Goal: Task Accomplishment & Management: Use online tool/utility

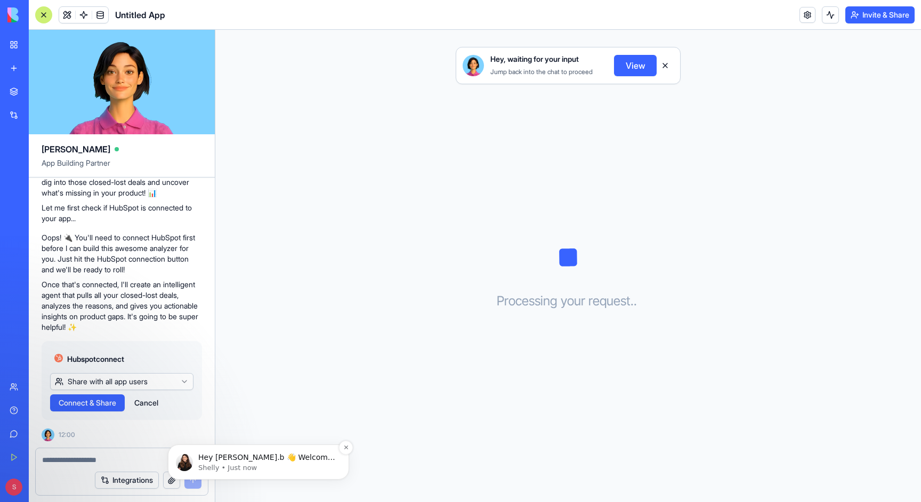
click at [194, 462] on div "Hey [PERSON_NAME].b 👋 Welcome to Blocks 🙌 I'm here if you have any questions! […" at bounding box center [258, 461] width 165 height 21
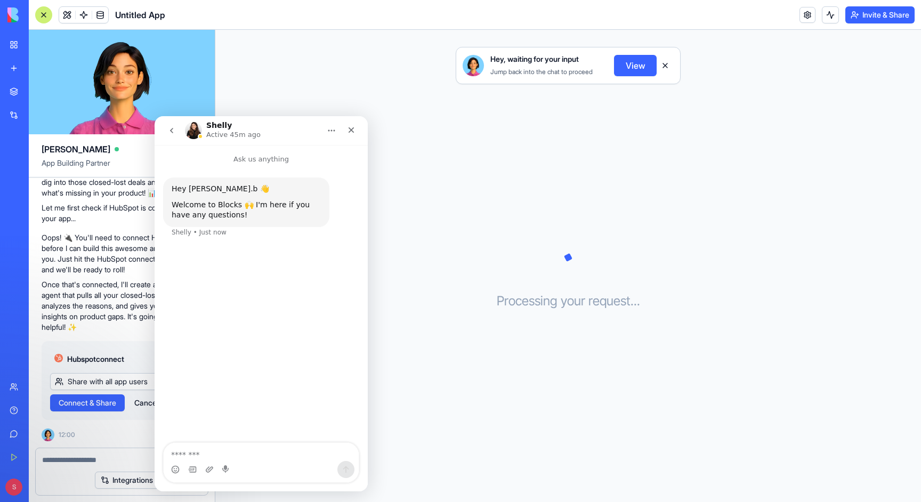
click at [195, 128] on img "Intercom messenger" at bounding box center [193, 130] width 17 height 17
click at [215, 126] on h1 "Shelly" at bounding box center [219, 126] width 26 height 8
click at [192, 128] on img "Intercom messenger" at bounding box center [193, 130] width 17 height 17
click at [355, 136] on div "Close" at bounding box center [351, 129] width 19 height 19
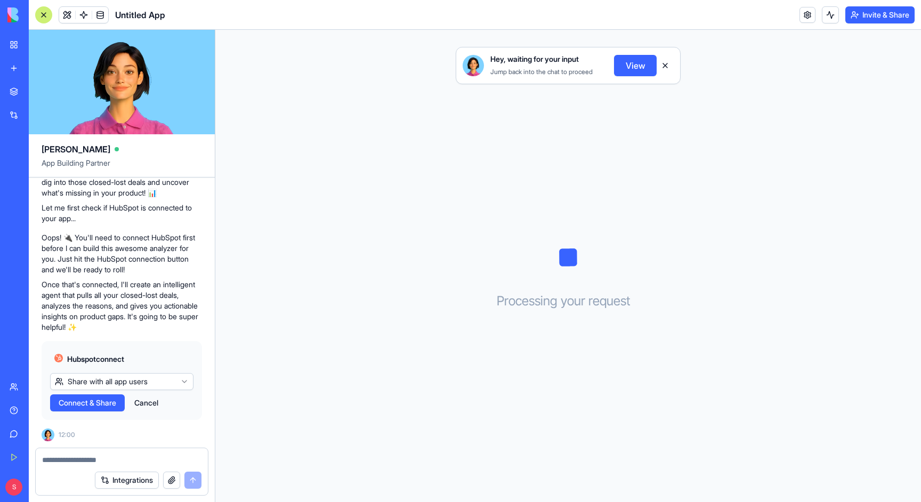
click at [599, 223] on div "Hey, waiting for your input Jump back into the chat to proceed View Processing …" at bounding box center [568, 266] width 706 height 472
click at [638, 63] on button "View" at bounding box center [635, 65] width 43 height 21
click at [635, 70] on button "View" at bounding box center [635, 65] width 43 height 21
click at [637, 64] on button "View" at bounding box center [635, 65] width 43 height 21
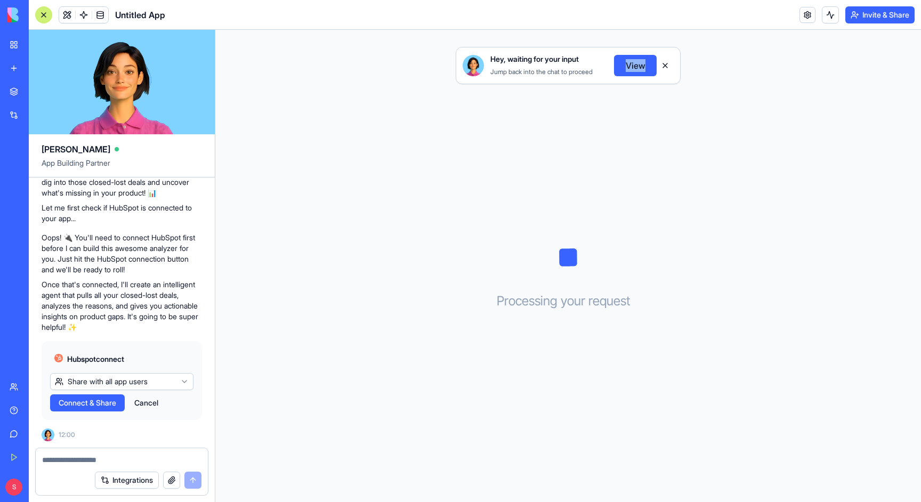
click at [637, 64] on button "View" at bounding box center [635, 65] width 43 height 21
click at [530, 102] on div "Hey, waiting for your input Jump back into the chat to proceed View Processing …" at bounding box center [568, 266] width 706 height 472
click at [571, 273] on icon at bounding box center [567, 257] width 53 height 53
click at [464, 320] on div "Hey, waiting for your input Jump back into the chat to proceed View Processing …" at bounding box center [568, 266] width 706 height 472
click at [80, 463] on textarea at bounding box center [121, 460] width 159 height 11
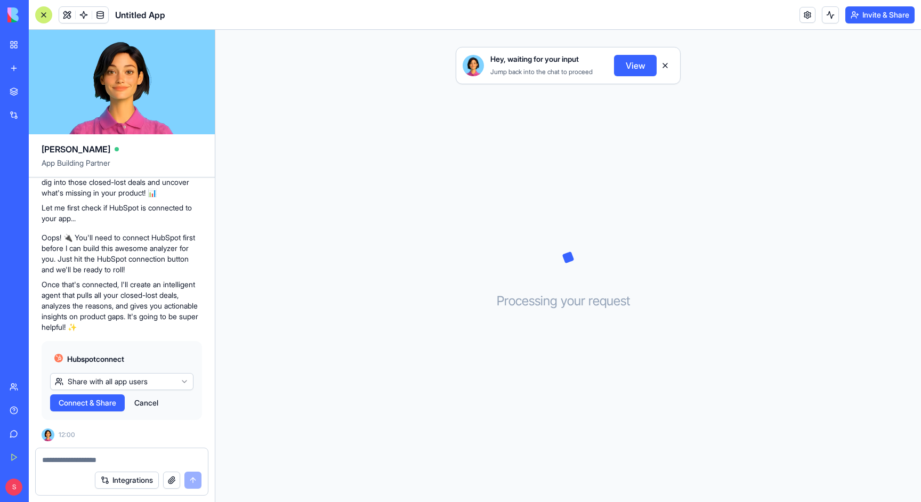
click at [666, 62] on button at bounding box center [665, 65] width 17 height 17
click at [577, 169] on div "Processing your request . . ." at bounding box center [568, 266] width 706 height 472
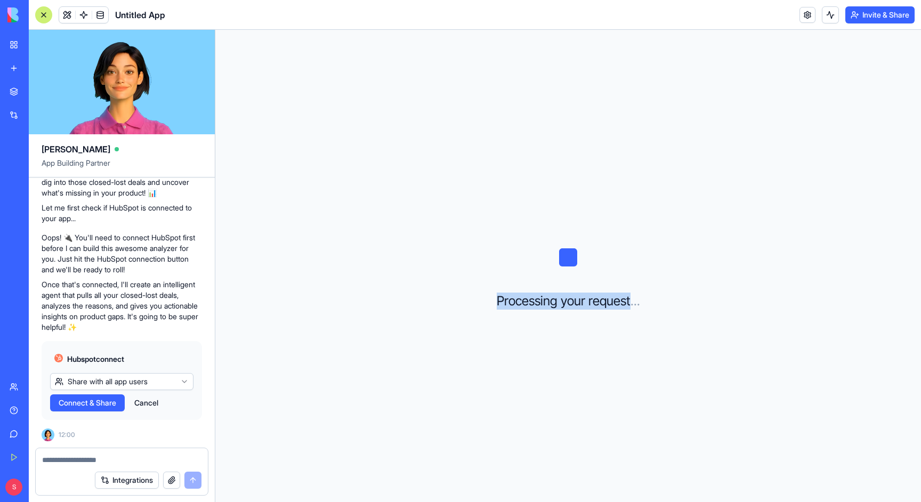
drag, startPoint x: 575, startPoint y: 207, endPoint x: 496, endPoint y: 324, distance: 140.9
click at [496, 325] on div "Processing your request . . ." at bounding box center [568, 266] width 706 height 472
click at [507, 339] on div "Processing your request . . ." at bounding box center [568, 266] width 706 height 472
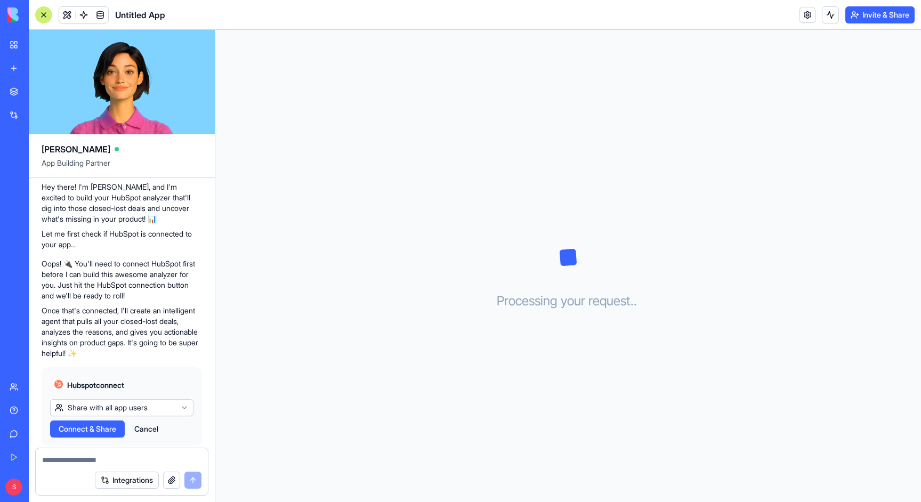
scroll to position [137, 0]
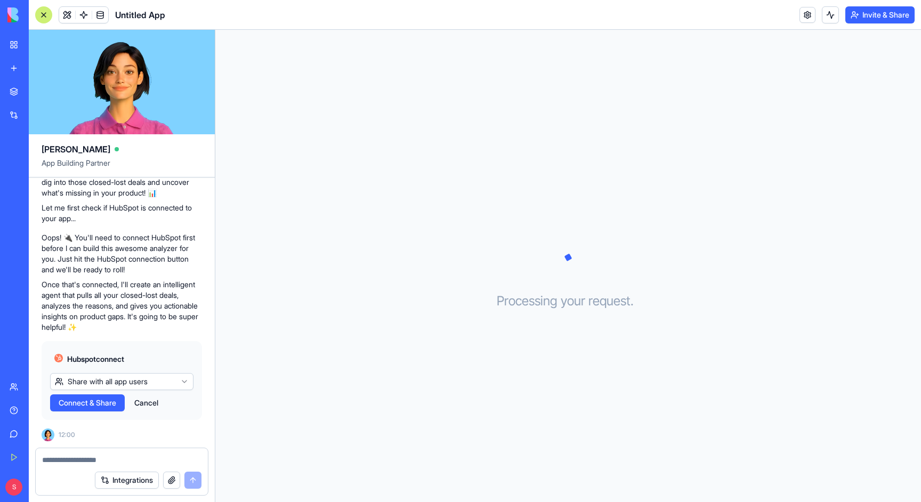
click at [71, 409] on button "Connect & Share" at bounding box center [87, 402] width 75 height 17
click at [94, 405] on span "Connect & Share" at bounding box center [88, 403] width 58 height 11
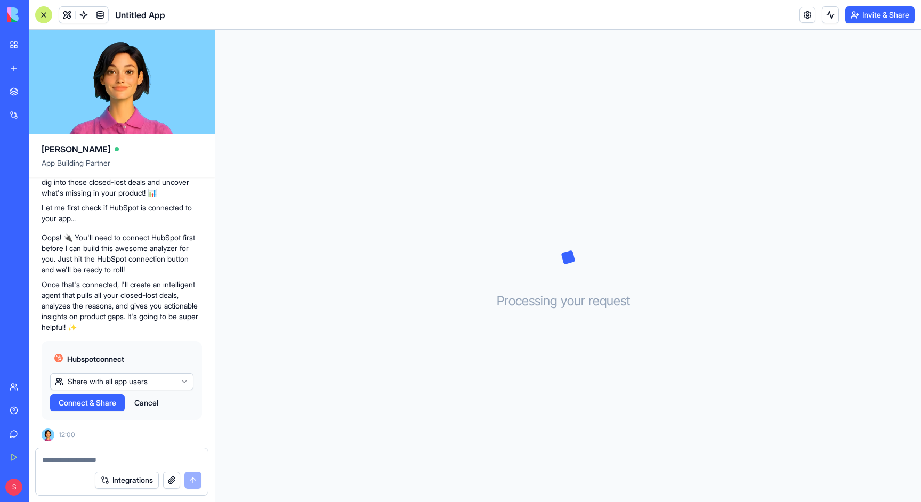
click at [94, 405] on span "Connect & Share" at bounding box center [88, 403] width 58 height 11
click at [144, 378] on html "BETA My Workspace New app Marketplace Integrations Recent Untitled App AI Logo …" at bounding box center [460, 251] width 921 height 502
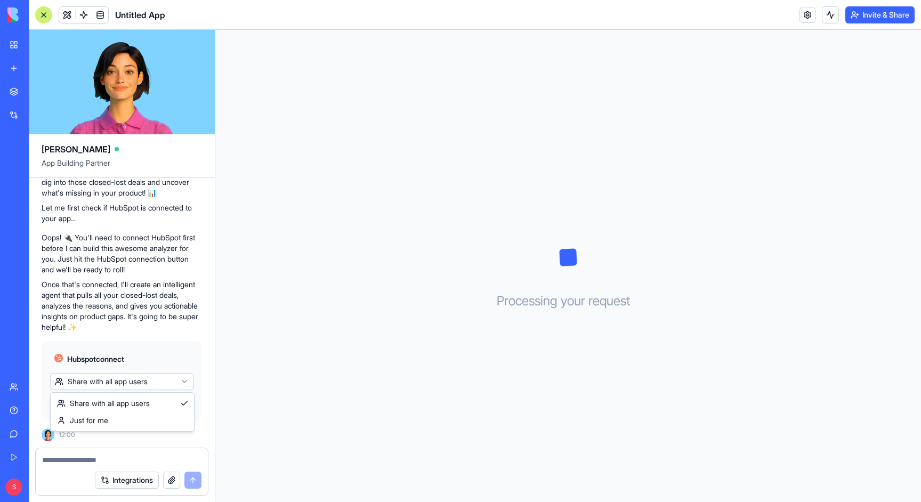
click at [144, 378] on html "BETA My Workspace New app Marketplace Integrations Recent Untitled App AI Logo …" at bounding box center [460, 251] width 921 height 502
click at [147, 405] on div "Connect Cancel" at bounding box center [121, 402] width 143 height 17
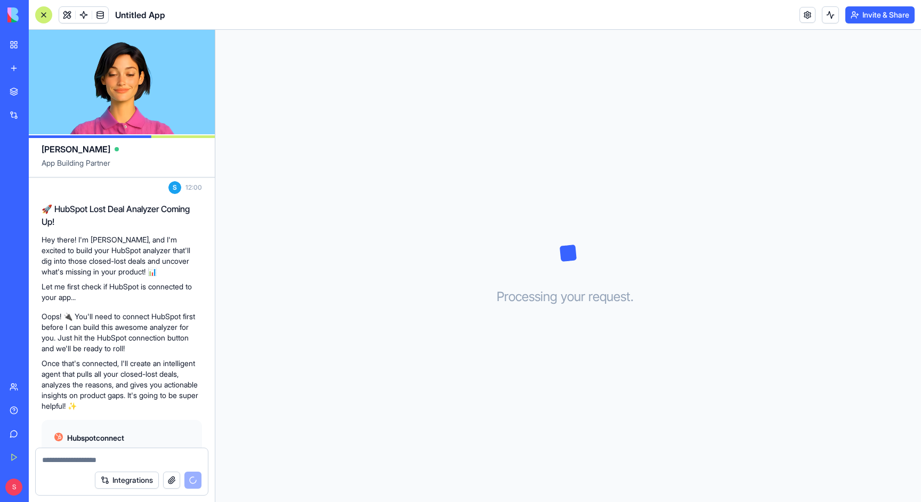
scroll to position [137, 0]
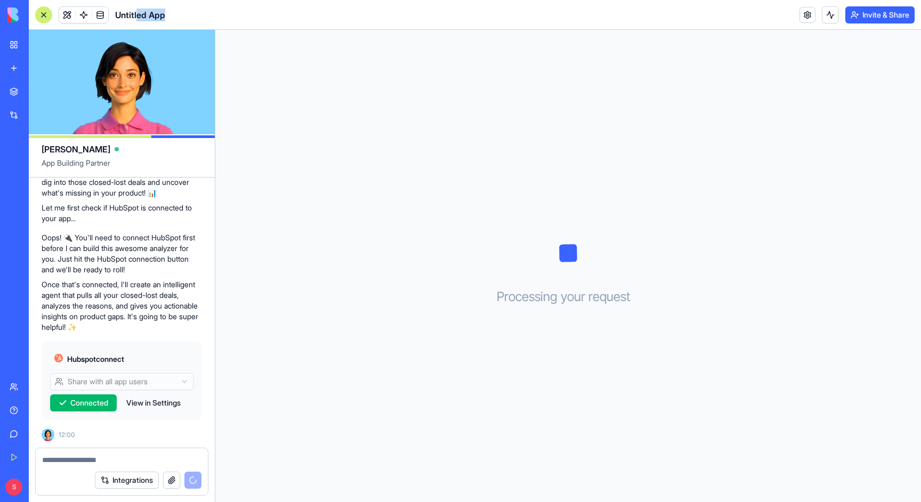
drag, startPoint x: 139, startPoint y: 15, endPoint x: 197, endPoint y: 15, distance: 58.1
click at [197, 15] on header "Untitled App Invite & Share" at bounding box center [475, 15] width 892 height 30
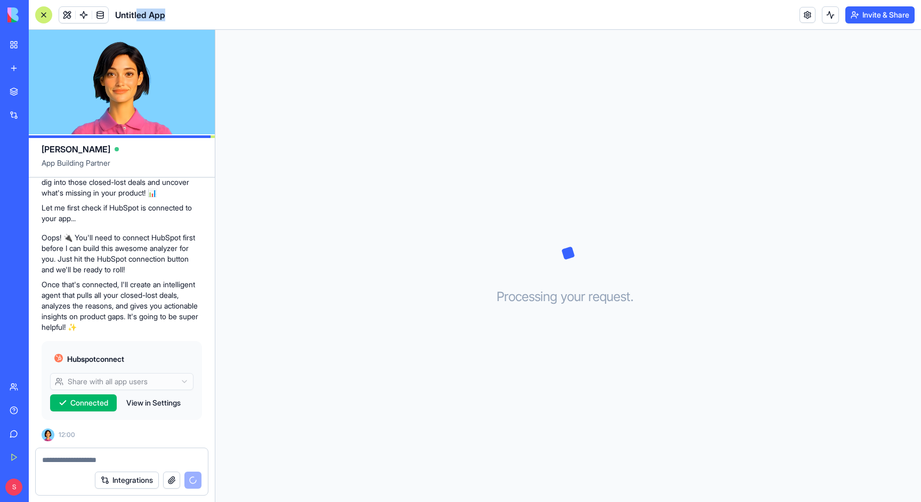
scroll to position [207, 0]
click at [219, 33] on div "Processing your request . . ." at bounding box center [568, 266] width 706 height 472
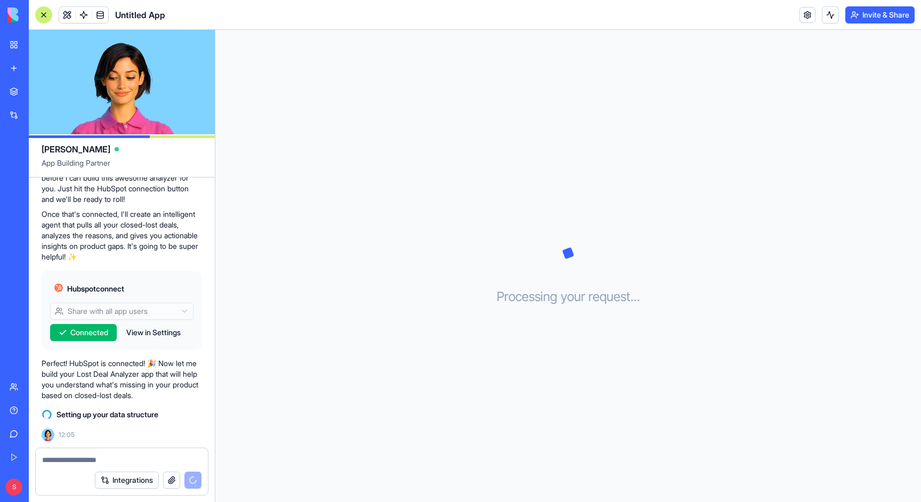
click at [290, 106] on div "Processing your request . . ." at bounding box center [568, 266] width 706 height 472
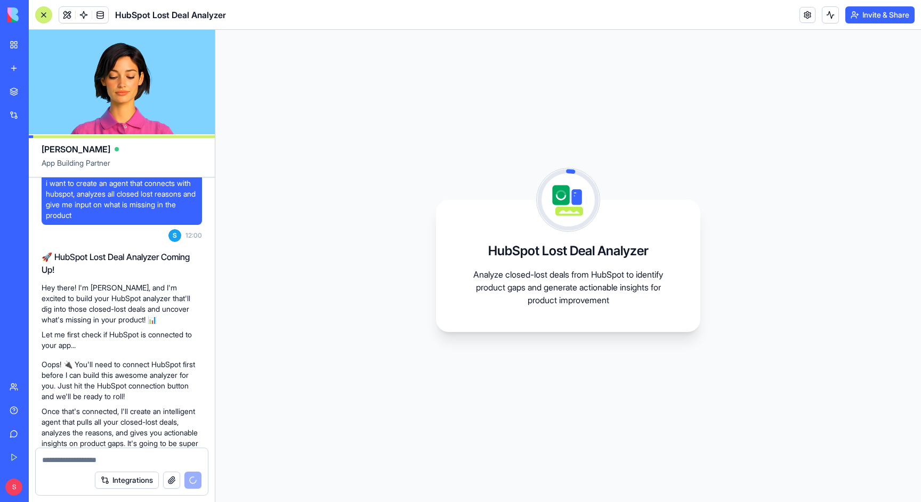
scroll to position [0, 0]
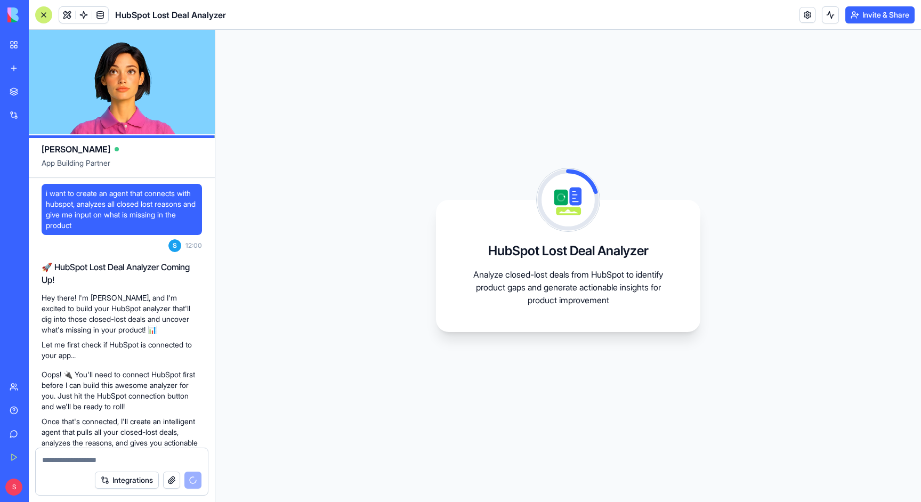
click at [190, 246] on span "12:00" at bounding box center [193, 245] width 17 height 9
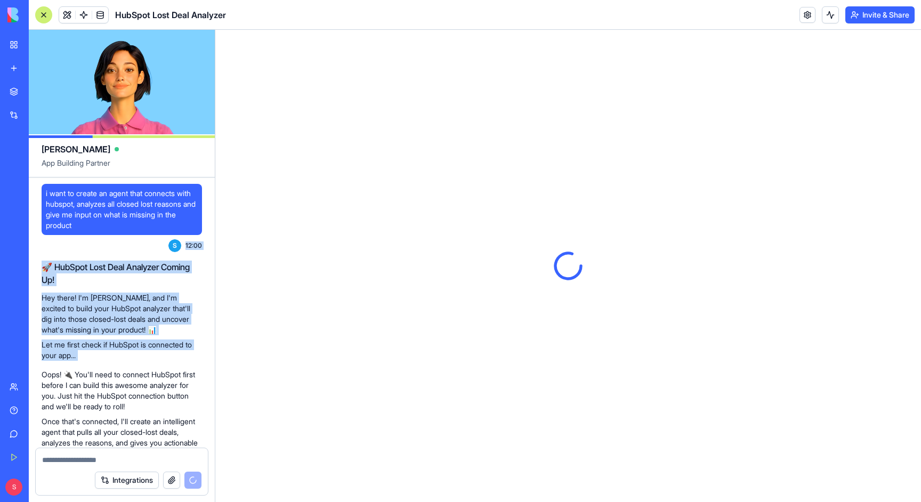
drag, startPoint x: 190, startPoint y: 246, endPoint x: 109, endPoint y: 343, distance: 126.7
click at [109, 343] on div "i want to create an agent that connects with hubspot, analyzes all closed lost …" at bounding box center [122, 502] width 186 height 650
click at [109, 351] on p "Let me first check if HubSpot is connected to your app..." at bounding box center [122, 349] width 160 height 21
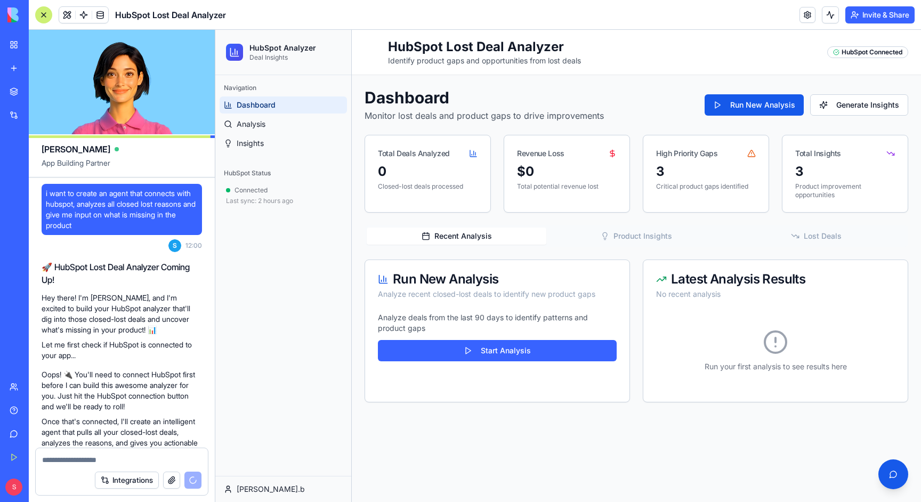
click at [416, 321] on p "Analyze deals from the last 90 days to identify patterns and product gaps" at bounding box center [497, 322] width 239 height 21
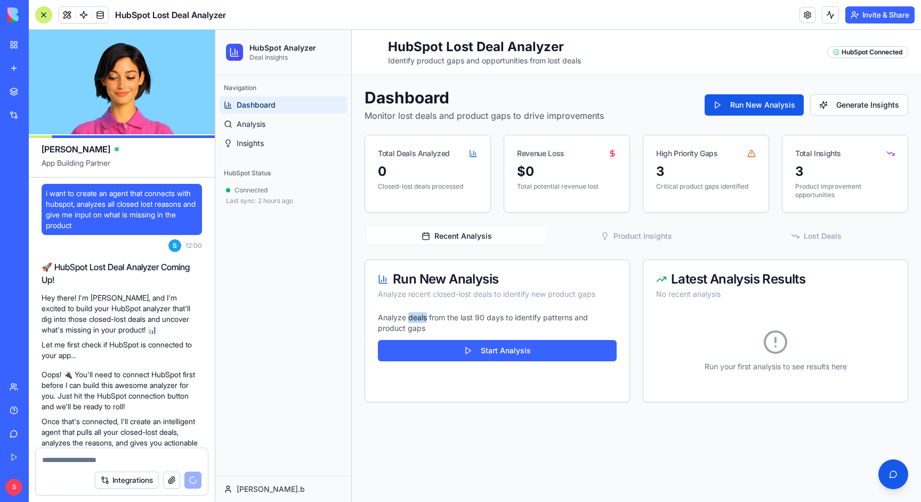
click at [416, 321] on p "Analyze deals from the last 90 days to identify patterns and product gaps" at bounding box center [497, 322] width 239 height 21
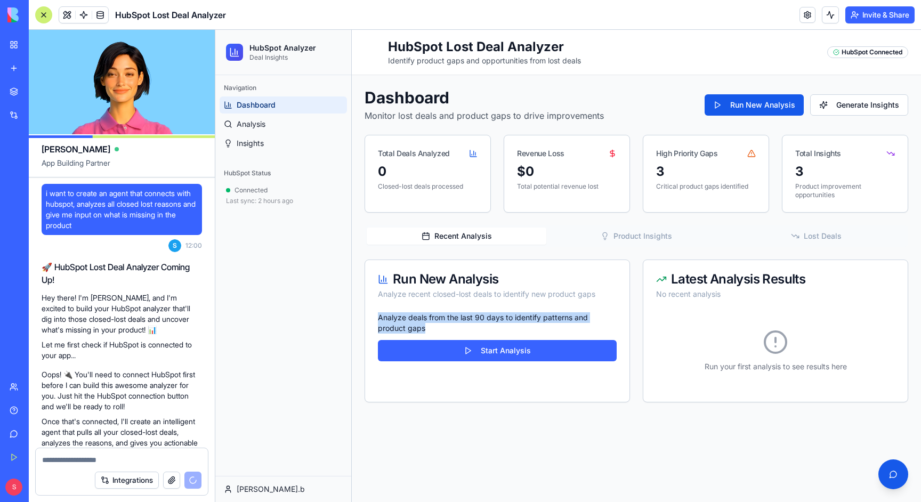
click at [416, 321] on p "Analyze deals from the last 90 days to identify patterns and product gaps" at bounding box center [497, 322] width 239 height 21
click at [428, 324] on p "Analyze deals from the last 90 days to identify patterns and product gaps" at bounding box center [497, 322] width 239 height 21
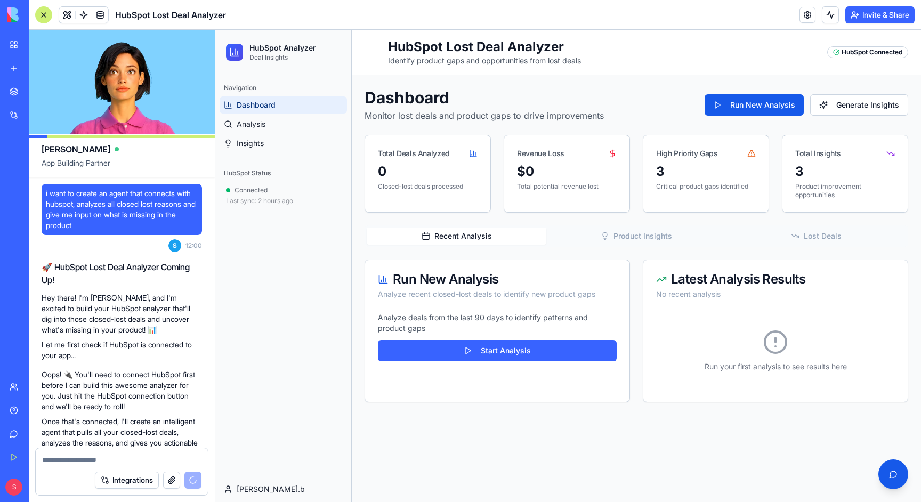
click at [428, 324] on p "Analyze deals from the last 90 days to identify patterns and product gaps" at bounding box center [497, 322] width 239 height 21
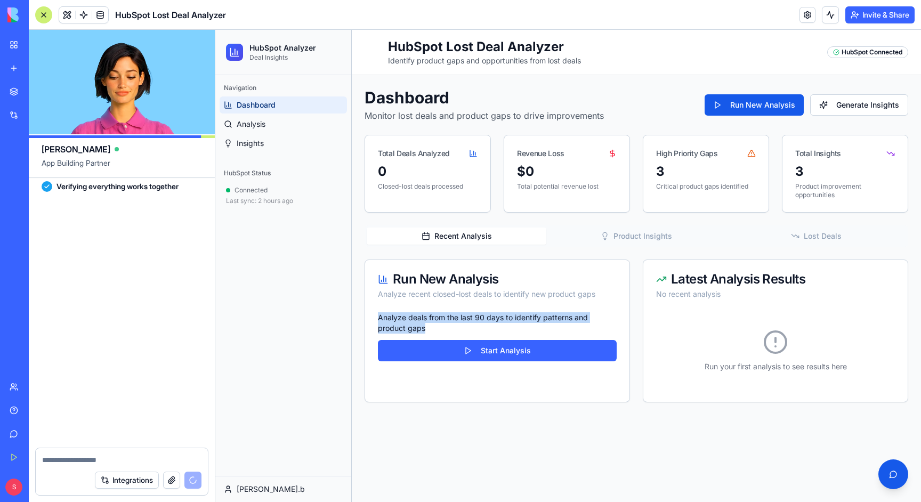
click at [428, 324] on p "Analyze deals from the last 90 days to identify patterns and product gaps" at bounding box center [497, 322] width 239 height 21
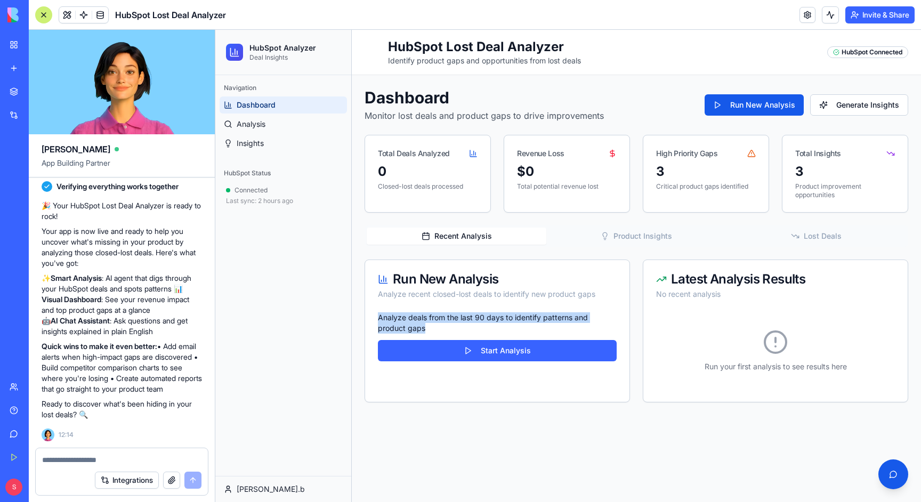
click at [433, 320] on p "Analyze deals from the last 90 days to identify patterns and product gaps" at bounding box center [497, 322] width 239 height 21
click at [431, 319] on p "Analyze deals from the last 90 days to identify patterns and product gaps" at bounding box center [497, 322] width 239 height 21
click at [147, 462] on textarea at bounding box center [121, 460] width 159 height 11
type textarea "*"
type textarea "**********"
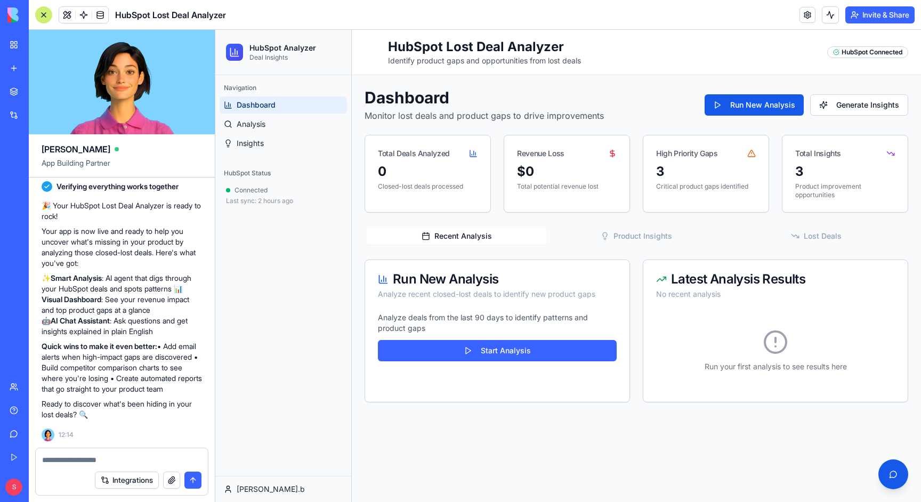
scroll to position [659, 0]
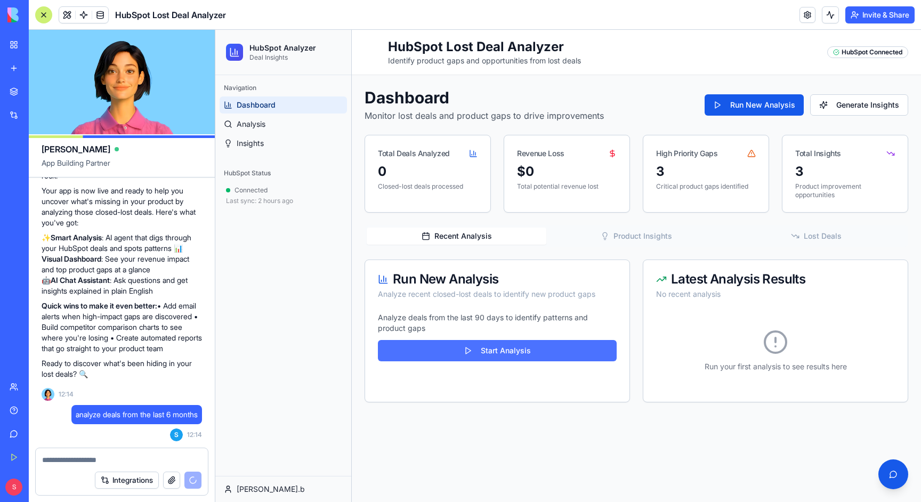
click at [511, 356] on button "Start Analysis" at bounding box center [497, 350] width 239 height 21
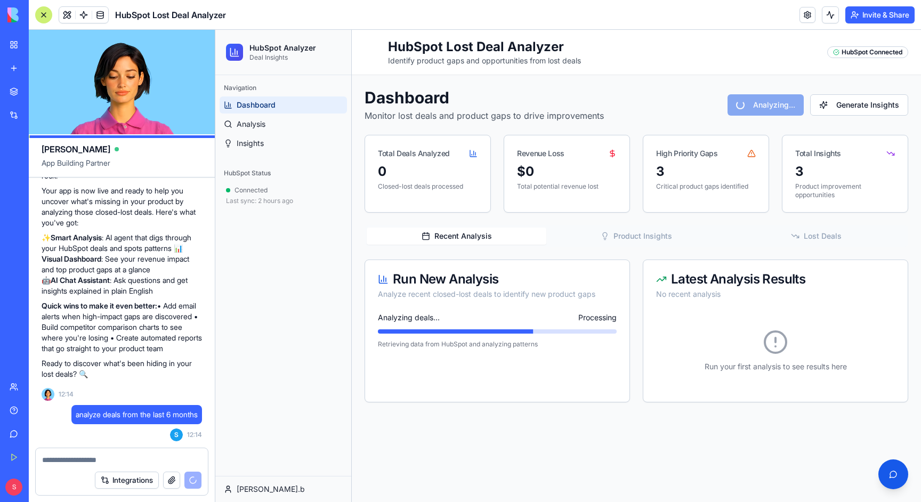
click at [281, 134] on ul "Dashboard Analysis Insights" at bounding box center [283, 123] width 127 height 55
click at [281, 126] on link "Analysis" at bounding box center [283, 124] width 127 height 17
click at [263, 175] on div "HubSpot Status" at bounding box center [283, 173] width 127 height 17
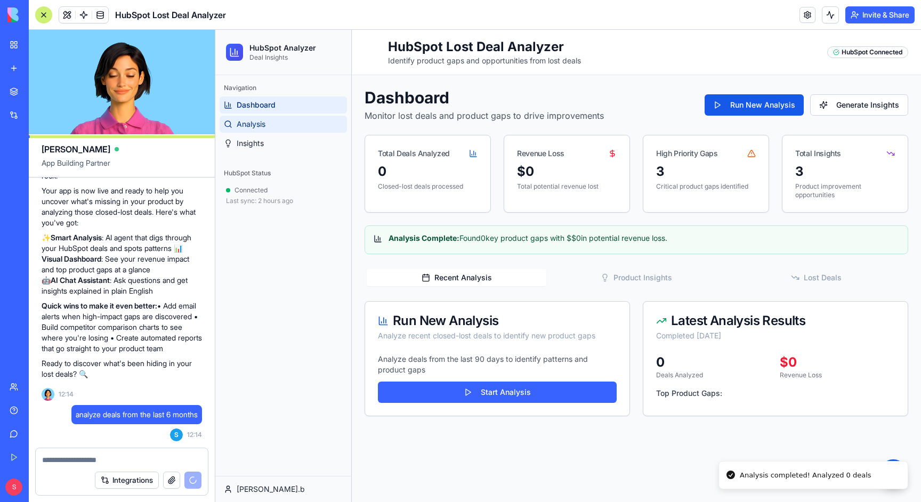
click at [270, 121] on link "Analysis" at bounding box center [283, 124] width 127 height 17
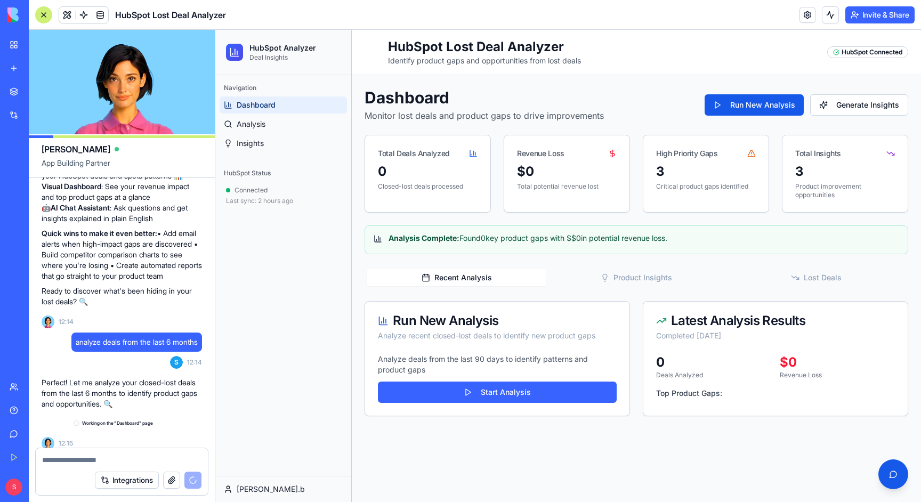
scroll to position [740, 0]
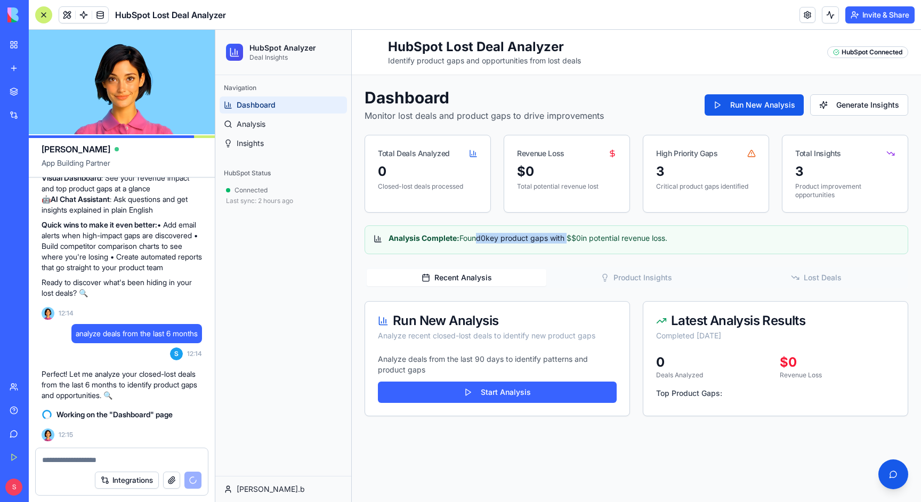
drag, startPoint x: 473, startPoint y: 239, endPoint x: 570, endPoint y: 241, distance: 97.0
click at [570, 241] on div "Analysis Complete: Found 0 key product gaps with $ $0 in potential revenue loss." at bounding box center [636, 238] width 525 height 11
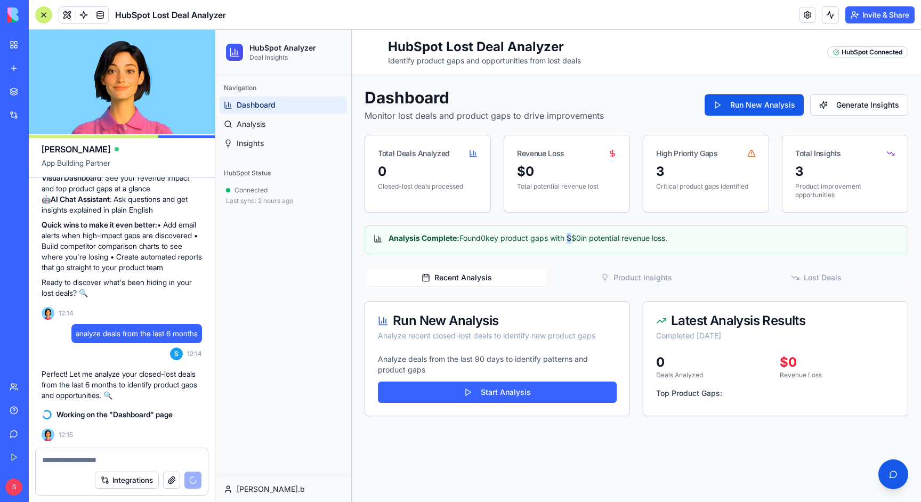
click at [570, 241] on div "Analysis Complete: Found 0 key product gaps with $ $0 in potential revenue loss." at bounding box center [636, 238] width 525 height 11
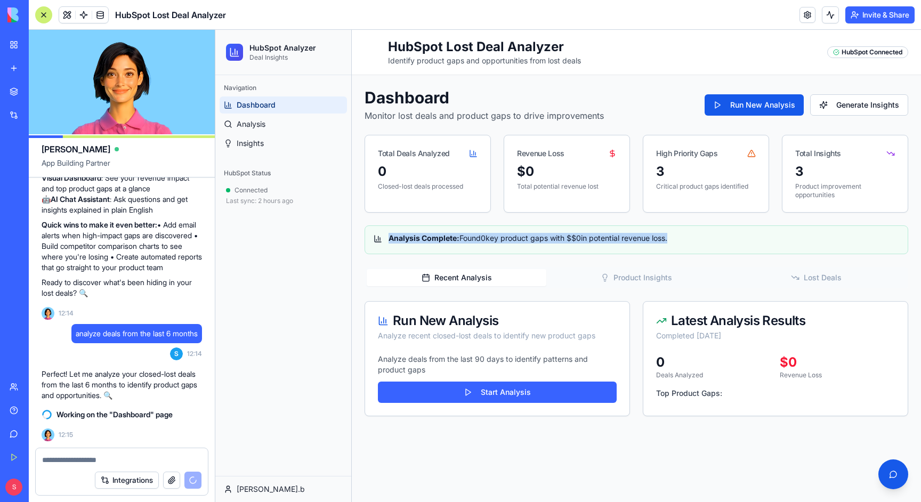
click at [570, 241] on div "Analysis Complete: Found 0 key product gaps with $ $0 in potential revenue loss." at bounding box center [636, 238] width 525 height 11
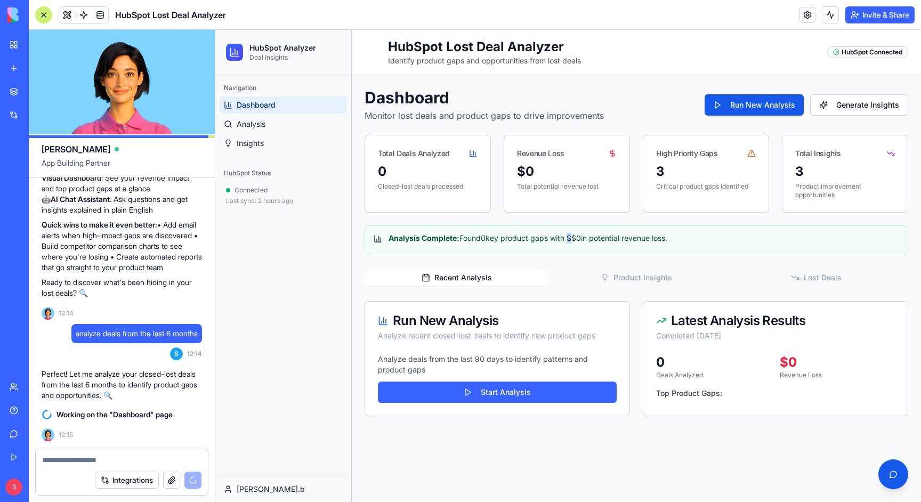
click at [570, 241] on div "Analysis Complete: Found 0 key product gaps with $ $0 in potential revenue loss." at bounding box center [636, 238] width 525 height 11
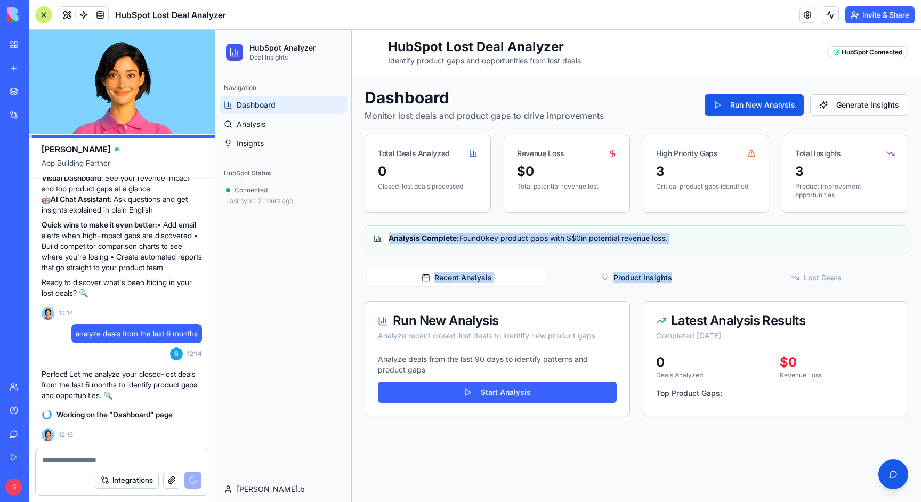
drag, startPoint x: 570, startPoint y: 241, endPoint x: 571, endPoint y: 280, distance: 39.5
click at [571, 280] on div "Dashboard Monitor lost deals and product gaps to drive improvements Run New Ana…" at bounding box center [637, 252] width 544 height 328
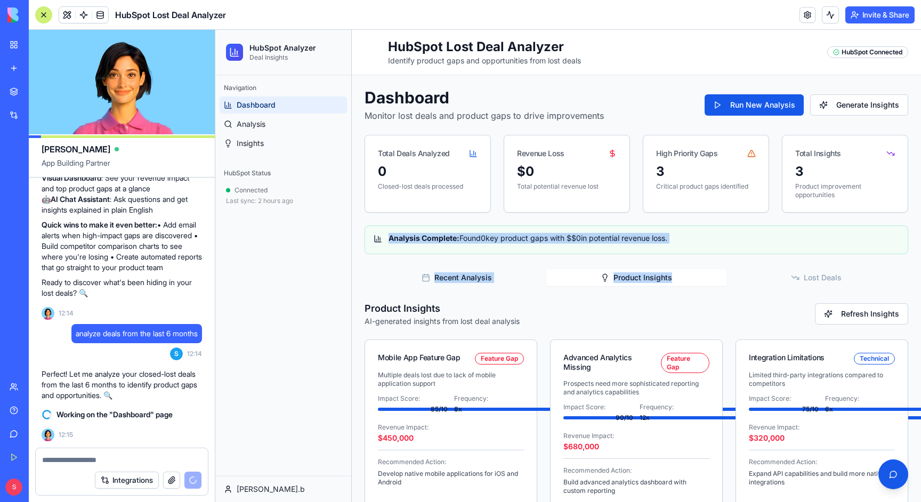
click at [571, 280] on button "Product Insights" at bounding box center [636, 277] width 180 height 17
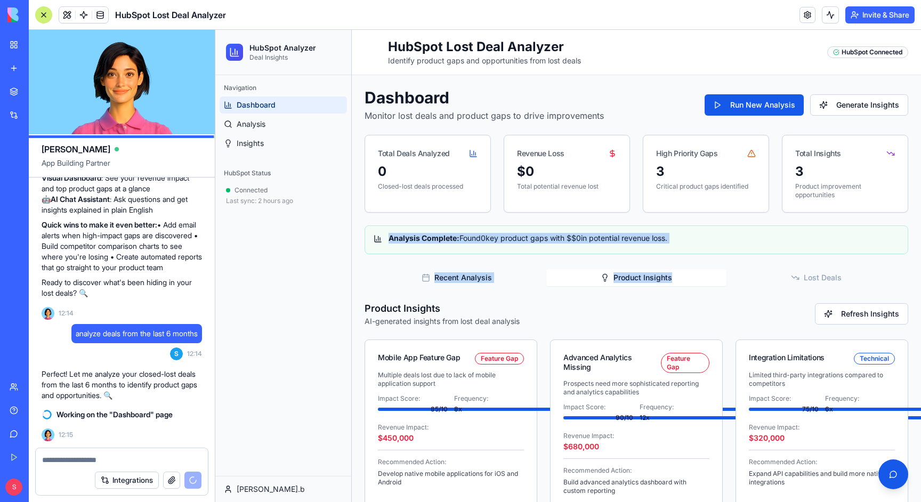
scroll to position [11, 0]
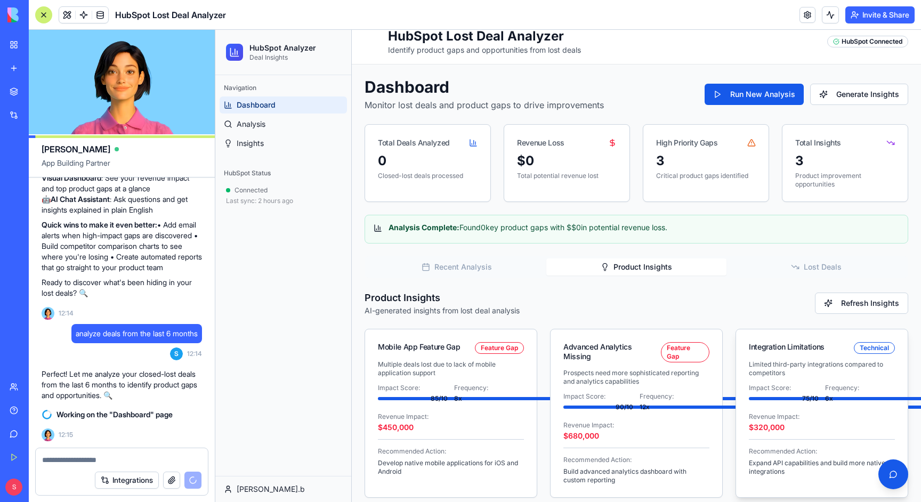
click at [759, 365] on p "Limited third-party integrations compared to competitors" at bounding box center [822, 368] width 146 height 17
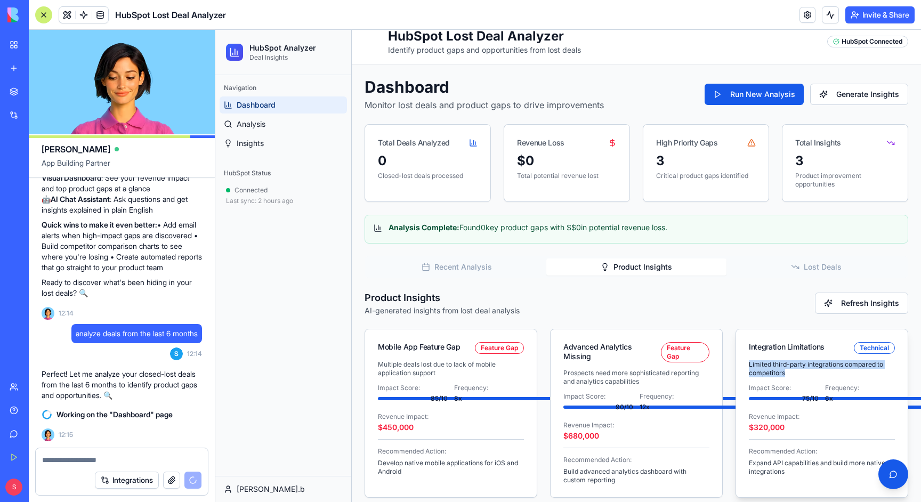
click at [763, 366] on p "Limited third-party integrations compared to competitors" at bounding box center [822, 368] width 146 height 17
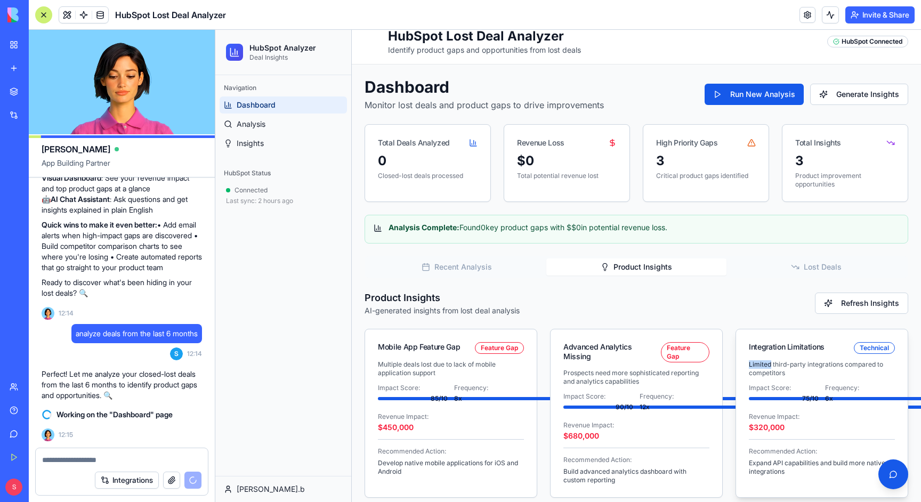
click at [763, 366] on p "Limited third-party integrations compared to competitors" at bounding box center [822, 368] width 146 height 17
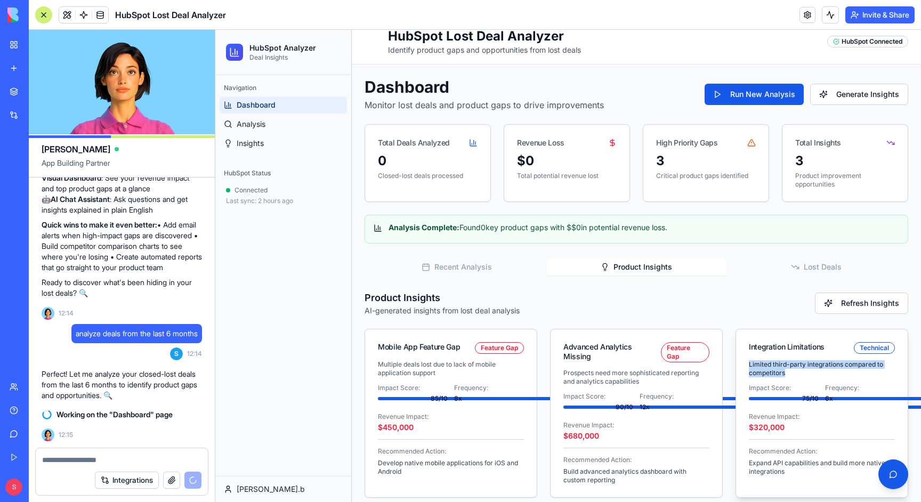
click at [763, 366] on p "Limited third-party integrations compared to competitors" at bounding box center [822, 368] width 146 height 17
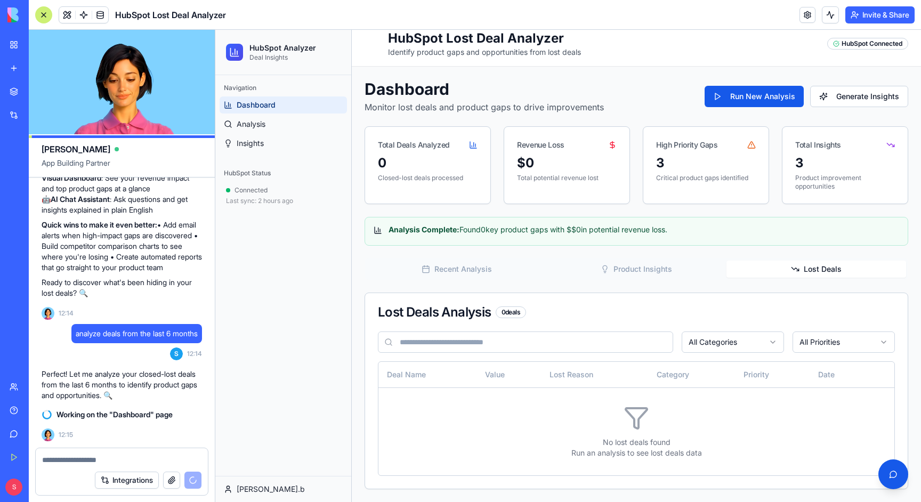
scroll to position [8, 0]
click at [797, 268] on icon "button" at bounding box center [795, 269] width 9 height 9
drag, startPoint x: 642, startPoint y: 432, endPoint x: 610, endPoint y: 447, distance: 35.5
click at [567, 444] on div "No lost deals found Run an analysis to see lost deals data" at bounding box center [636, 432] width 499 height 53
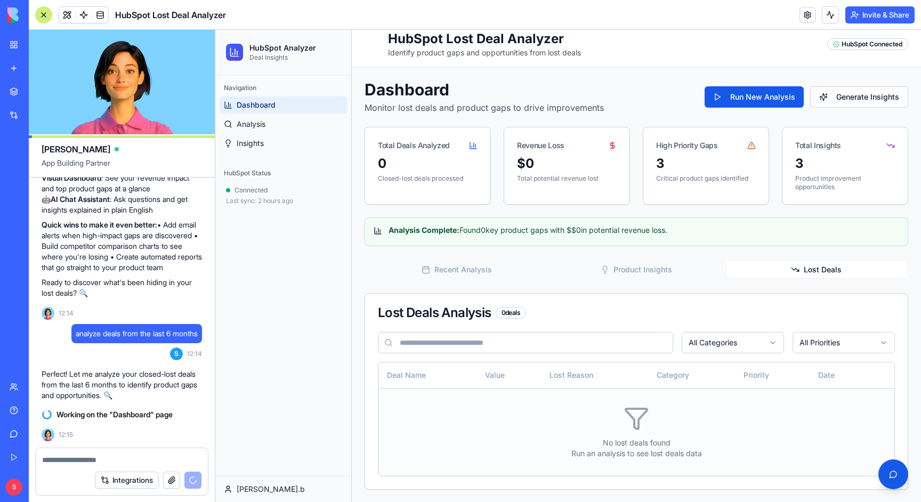
click at [611, 448] on p "Run an analysis to see lost deals data" at bounding box center [636, 453] width 499 height 11
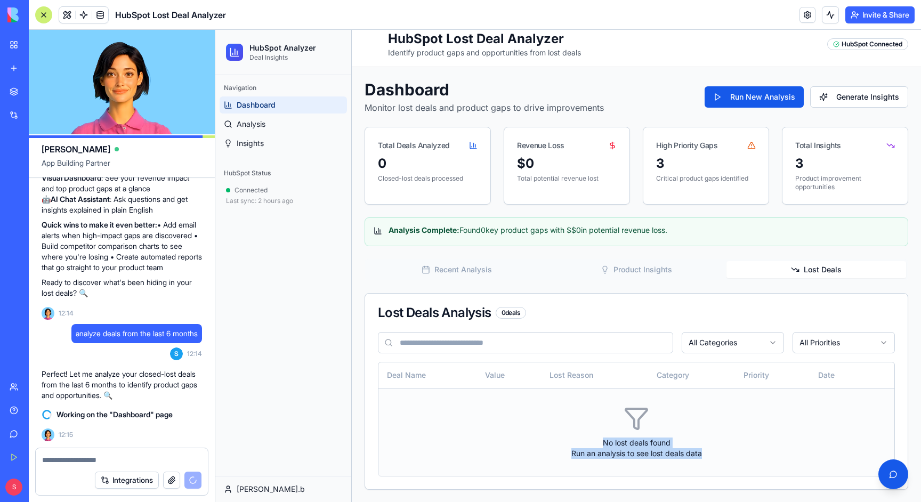
click at [612, 448] on p "Run an analysis to see lost deals data" at bounding box center [636, 453] width 499 height 11
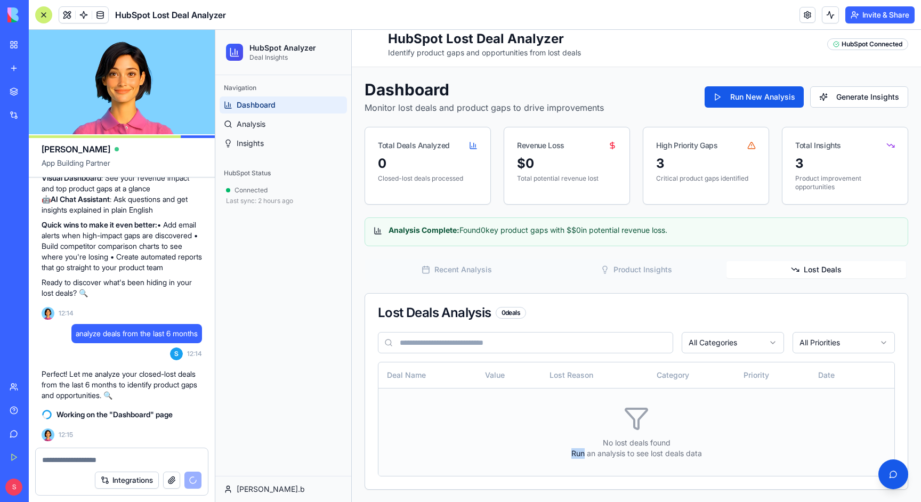
click at [612, 448] on p "Run an analysis to see lost deals data" at bounding box center [636, 453] width 499 height 11
drag, startPoint x: 612, startPoint y: 447, endPoint x: 598, endPoint y: 461, distance: 19.6
click at [609, 451] on p "Run an analysis to see lost deals data" at bounding box center [636, 453] width 499 height 11
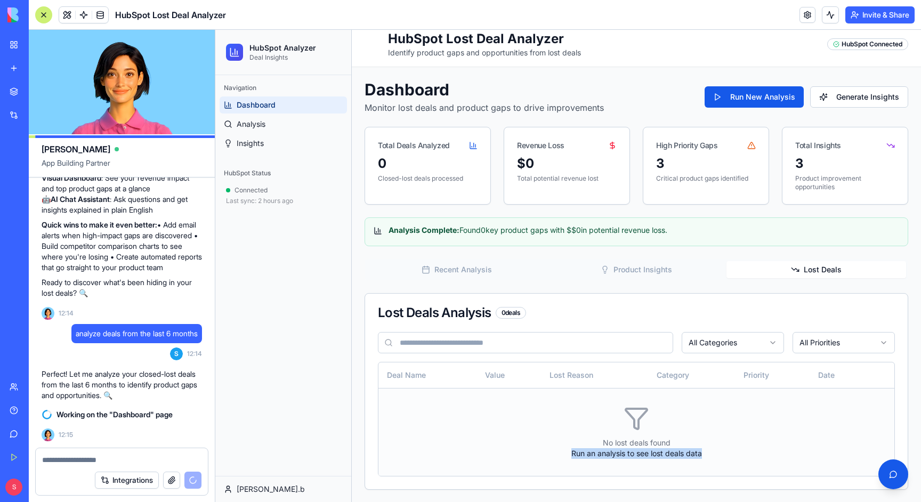
click at [598, 461] on td "No lost deals found Run an analysis to see lost deals data" at bounding box center [636, 432] width 516 height 88
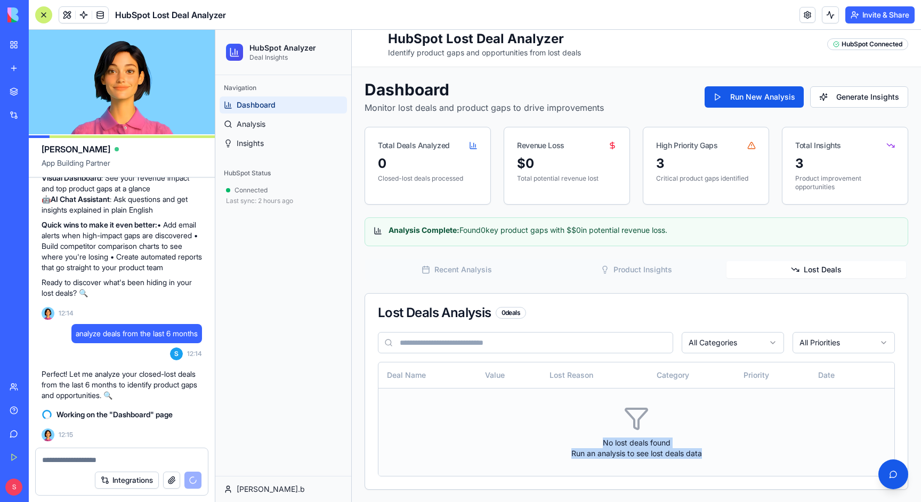
drag, startPoint x: 598, startPoint y: 461, endPoint x: 617, endPoint y: 440, distance: 27.6
click at [616, 441] on td "No lost deals found Run an analysis to see lost deals data" at bounding box center [636, 432] width 516 height 88
click at [617, 440] on p "No lost deals found" at bounding box center [636, 443] width 499 height 11
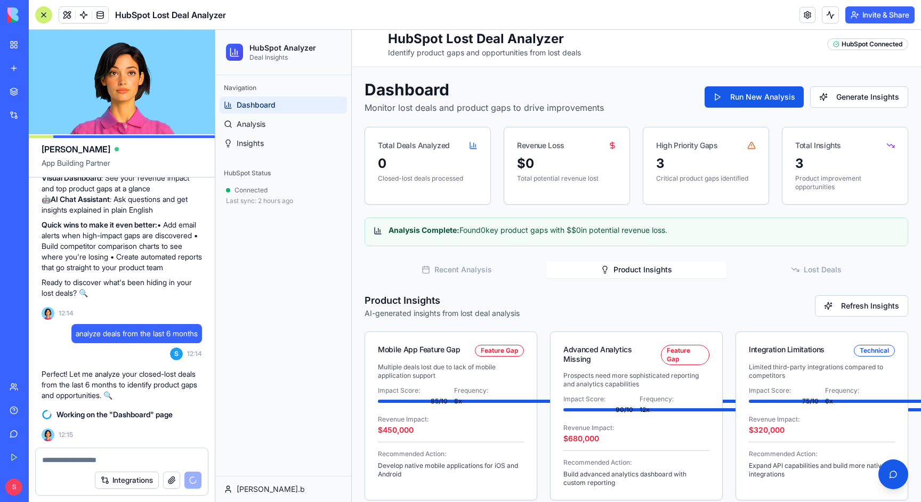
click at [653, 271] on button "Product Insights" at bounding box center [636, 269] width 180 height 17
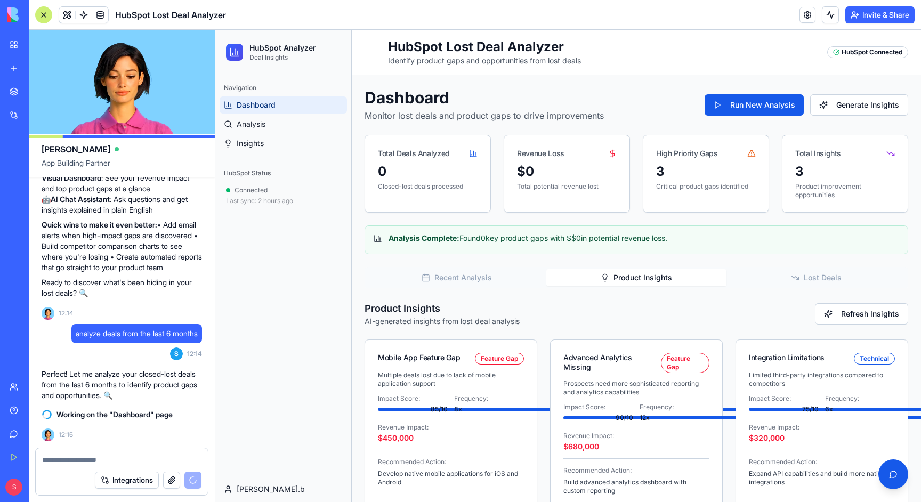
click at [466, 265] on div "Dashboard Monitor lost deals and product gaps to drive improvements Run New Ana…" at bounding box center [637, 298] width 544 height 420
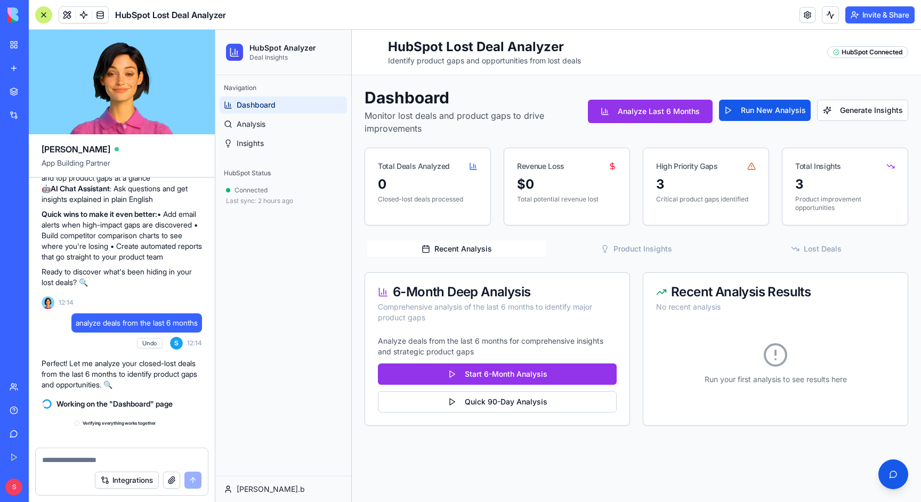
scroll to position [988, 0]
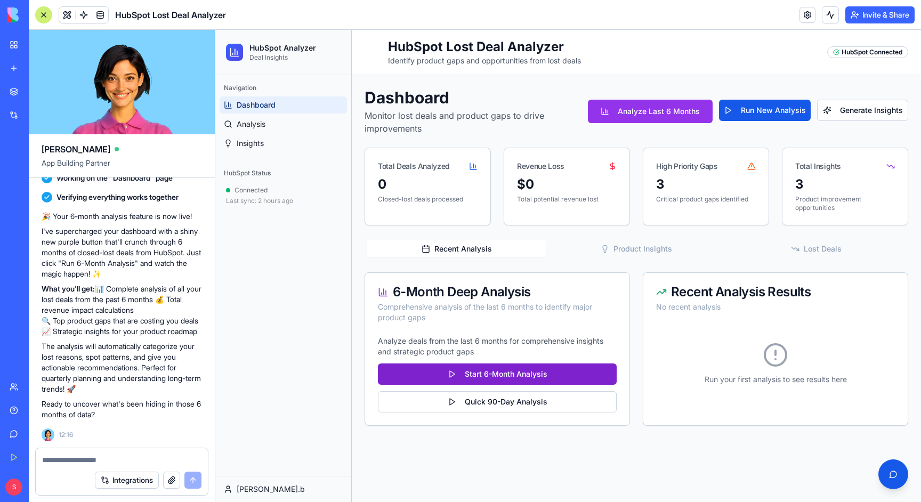
click at [480, 378] on button "Start 6-Month Analysis" at bounding box center [497, 373] width 239 height 21
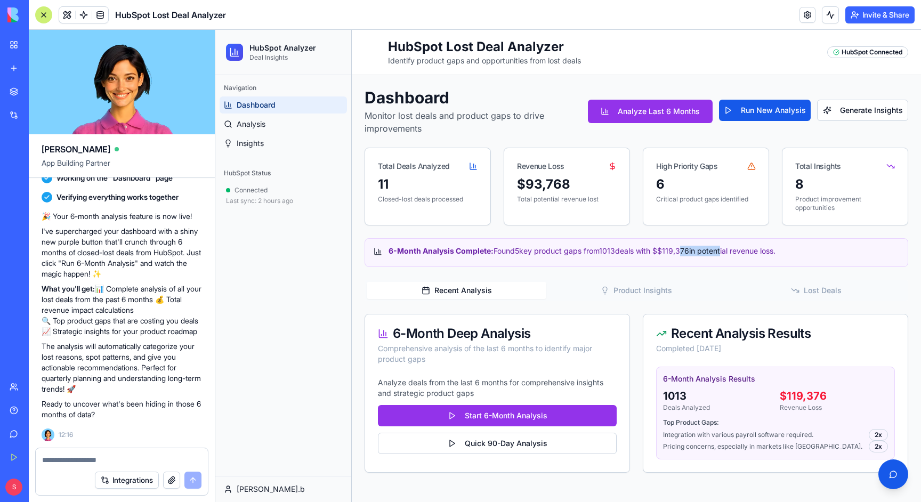
drag, startPoint x: 691, startPoint y: 254, endPoint x: 734, endPoint y: 248, distance: 43.6
click at [733, 248] on div "6-Month Analysis Complete: Found 5 key product gaps from 1013 deals with $ $119…" at bounding box center [636, 251] width 525 height 11
click at [734, 248] on div "6-Month Analysis Complete: Found 5 key product gaps from 1013 deals with $ $119…" at bounding box center [636, 251] width 525 height 11
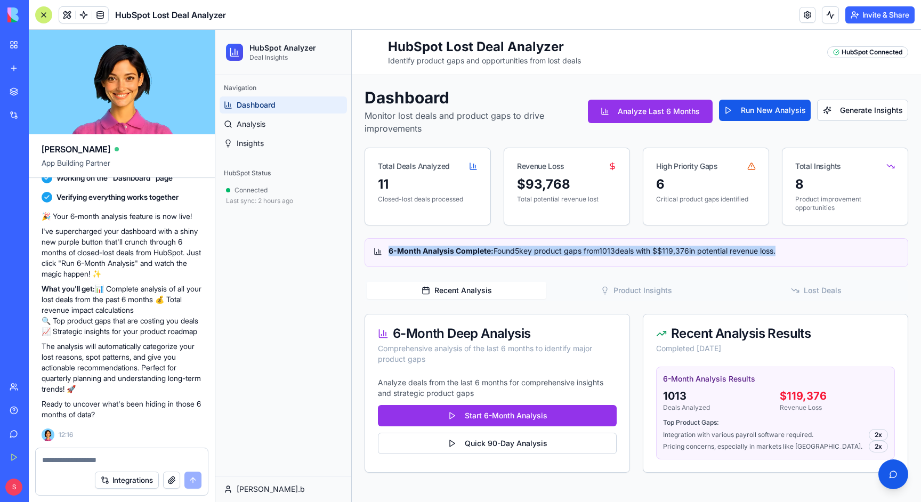
click at [738, 248] on div "6-Month Analysis Complete: Found 5 key product gaps from 1013 deals with $ $119…" at bounding box center [636, 251] width 525 height 11
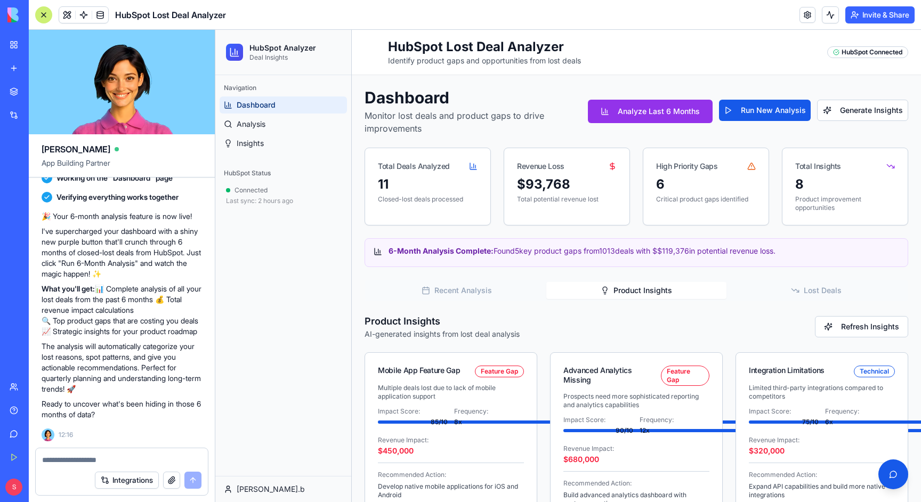
click at [617, 290] on button "Product Insights" at bounding box center [636, 290] width 180 height 17
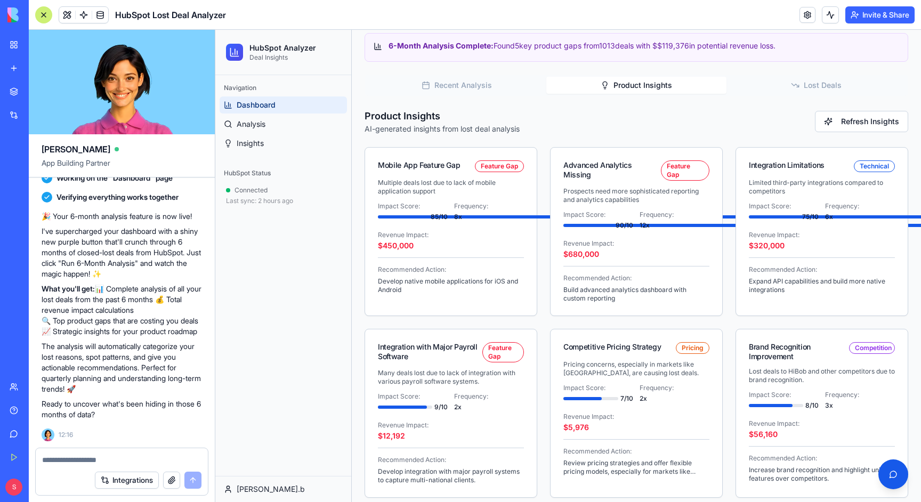
scroll to position [204, 0]
click at [614, 343] on div "Competitive Pricing Strategy" at bounding box center [612, 348] width 98 height 10
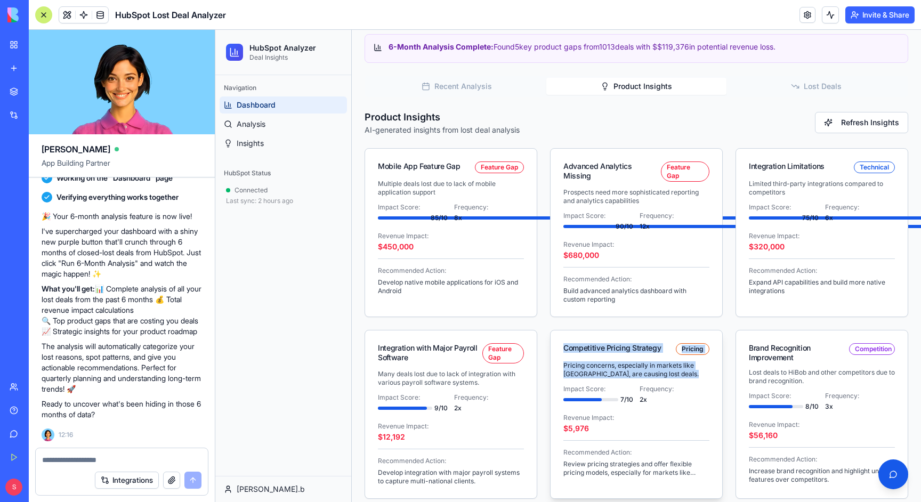
drag, startPoint x: 614, startPoint y: 338, endPoint x: 599, endPoint y: 355, distance: 23.1
click at [601, 355] on div "Competitive Pricing Strategy Pricing Pricing concerns, especially in markets li…" at bounding box center [636, 414] width 173 height 169
click at [596, 361] on p "Pricing concerns, especially in markets like India, are causing lost deals." at bounding box center [636, 369] width 146 height 17
click at [465, 257] on div "Multiple deals lost due to lack of mobile application support Impact Score: 85 …" at bounding box center [451, 244] width 172 height 128
click at [613, 176] on div "Advanced Analytics Missing Feature Gap" at bounding box center [637, 168] width 172 height 39
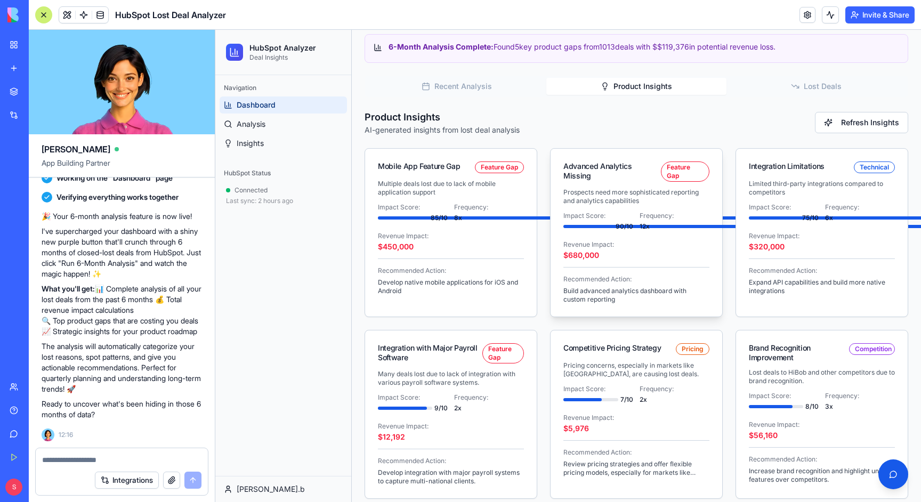
click at [613, 176] on div "Advanced Analytics Missing Feature Gap" at bounding box center [637, 168] width 172 height 39
drag, startPoint x: 613, startPoint y: 176, endPoint x: 609, endPoint y: 187, distance: 11.5
click at [609, 188] on div "Advanced Analytics Missing Feature Gap Prospects need more sophisticated report…" at bounding box center [636, 232] width 173 height 169
click at [609, 188] on p "Prospects need more sophisticated reporting and analytics capabilities" at bounding box center [636, 196] width 146 height 17
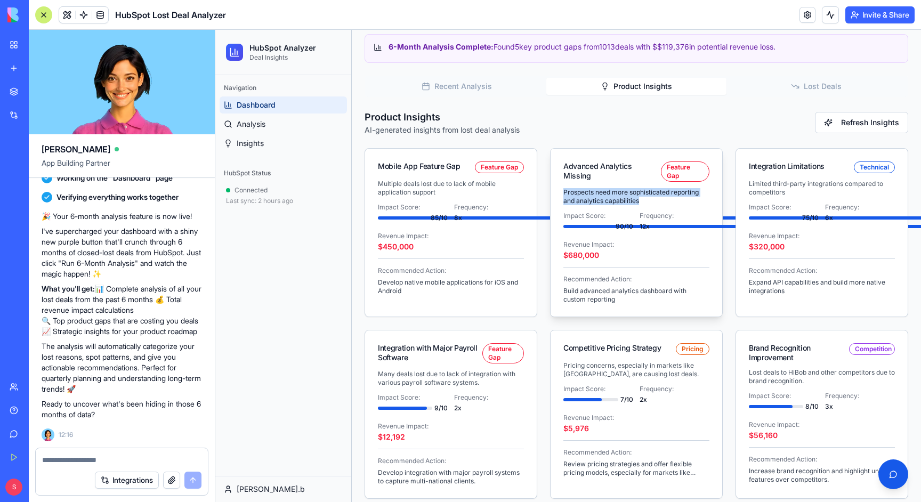
click at [609, 188] on p "Prospects need more sophisticated reporting and analytics capabilities" at bounding box center [636, 196] width 146 height 17
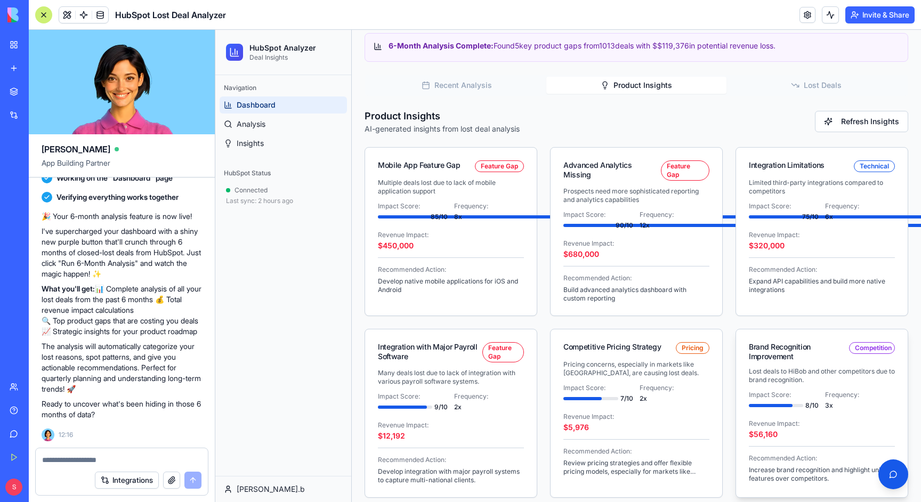
click at [880, 329] on div "Brand Recognition Improvement Competition" at bounding box center [822, 348] width 172 height 38
click at [846, 342] on div "Brand Recognition Improvement" at bounding box center [799, 351] width 100 height 19
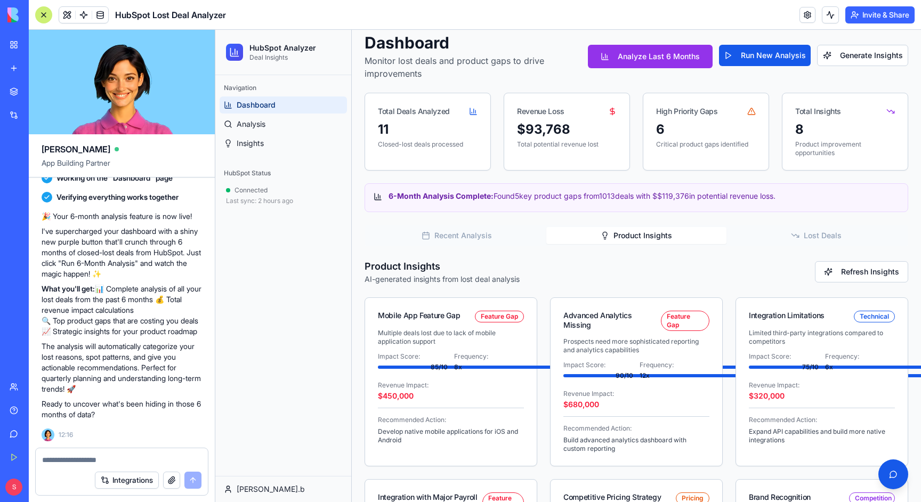
scroll to position [0, 0]
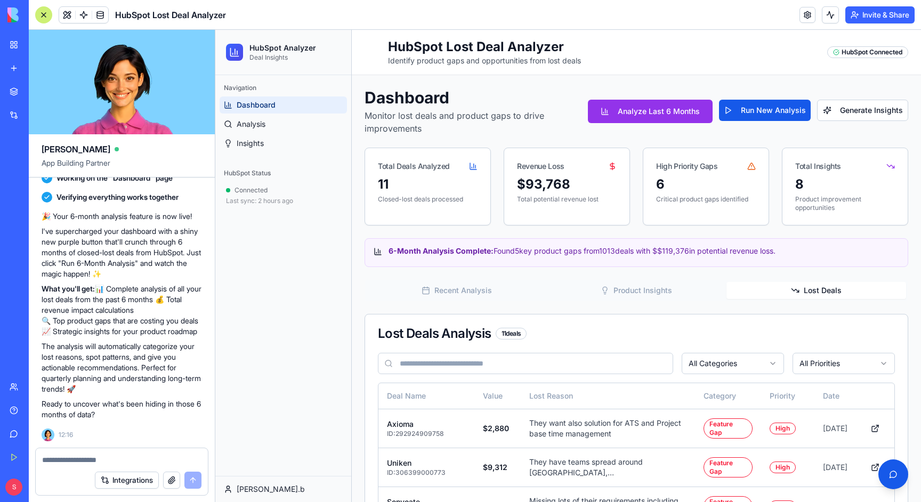
click at [807, 292] on button "Lost Deals" at bounding box center [816, 290] width 180 height 17
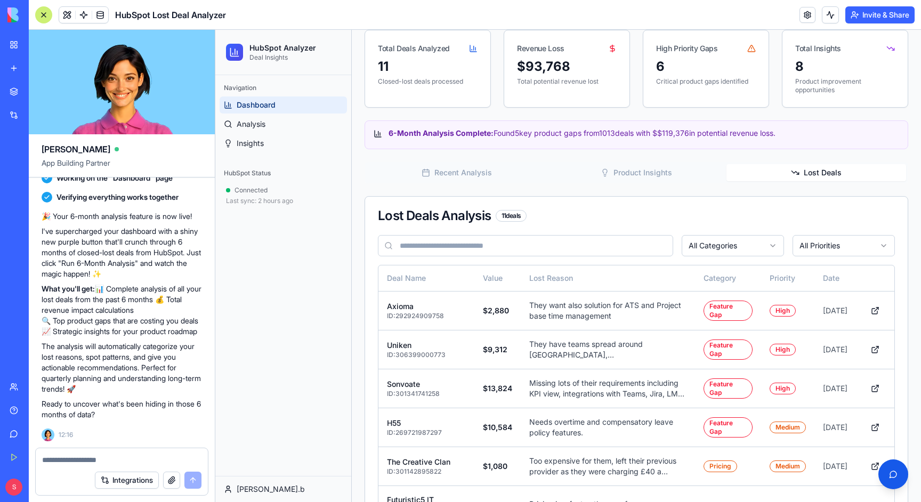
scroll to position [214, 0]
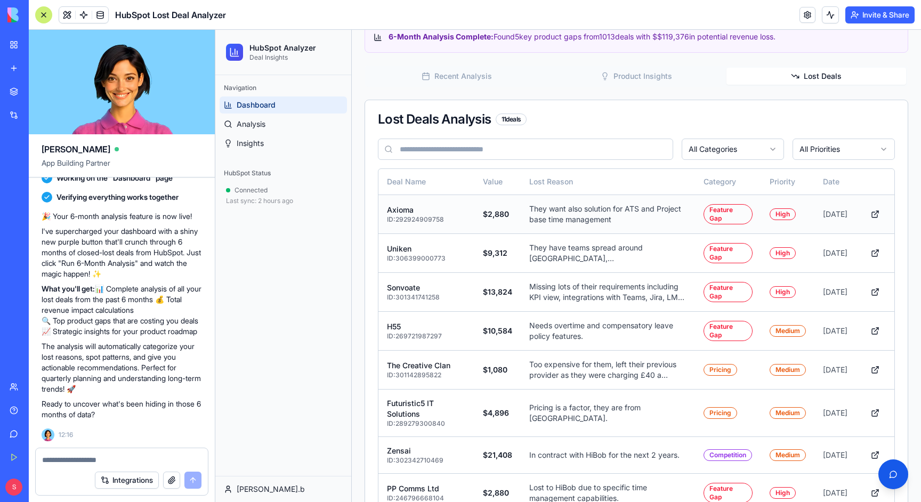
click at [557, 209] on p "They want also solution for ATS and Project base time management" at bounding box center [607, 214] width 157 height 21
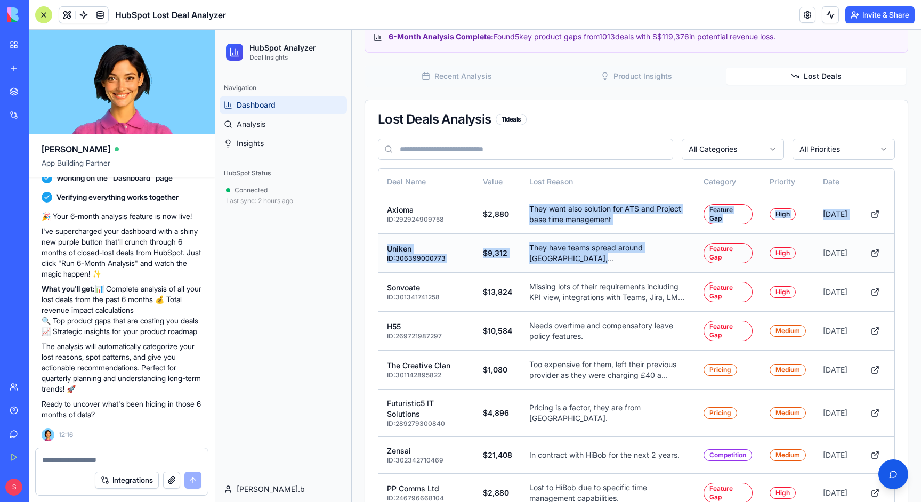
drag, startPoint x: 557, startPoint y: 209, endPoint x: 563, endPoint y: 256, distance: 47.3
click at [563, 251] on tbody "Axioma ID: 292924909758 $2,880 They want also solution for ATS and Project base…" at bounding box center [636, 412] width 516 height 434
click at [563, 257] on p "They have teams spread around Spain, India, UK and US each one with different p…" at bounding box center [607, 252] width 157 height 21
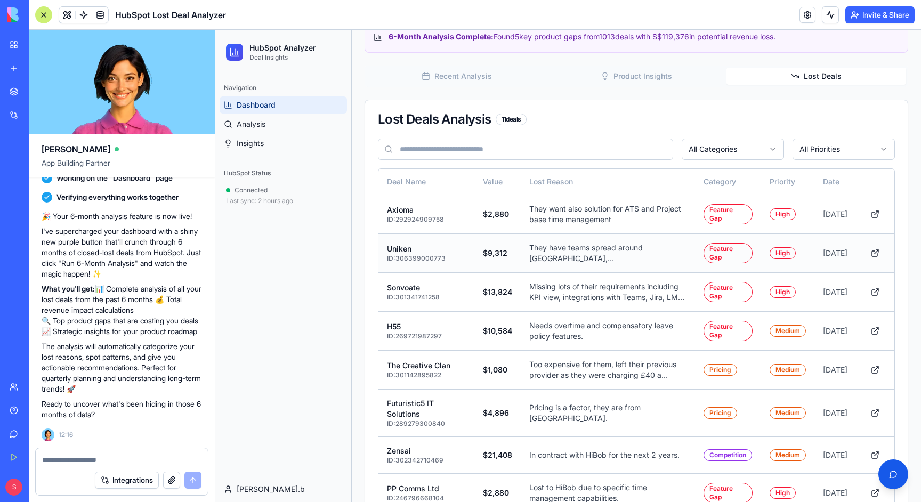
click at [563, 257] on p "They have teams spread around Spain, India, UK and US each one with different p…" at bounding box center [607, 252] width 157 height 21
click at [695, 264] on td "Feature Gap" at bounding box center [728, 252] width 66 height 39
click at [876, 254] on button at bounding box center [874, 253] width 21 height 19
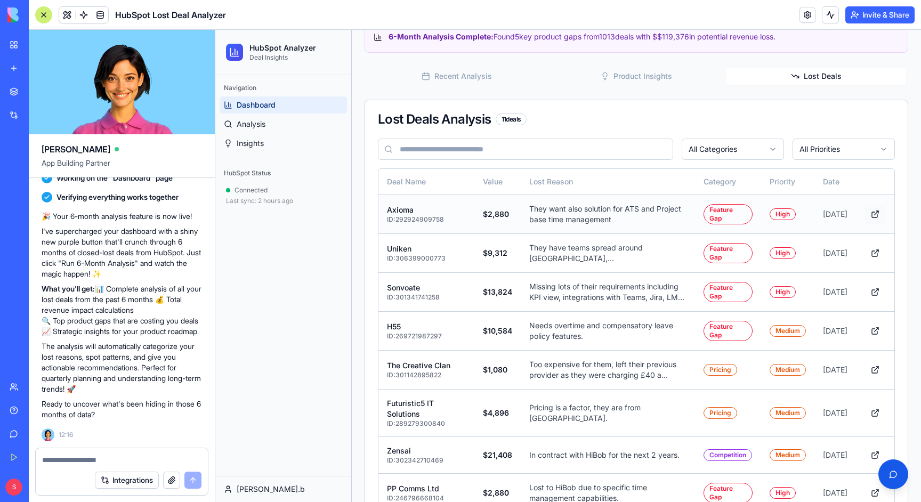
click at [874, 213] on button at bounding box center [874, 214] width 21 height 19
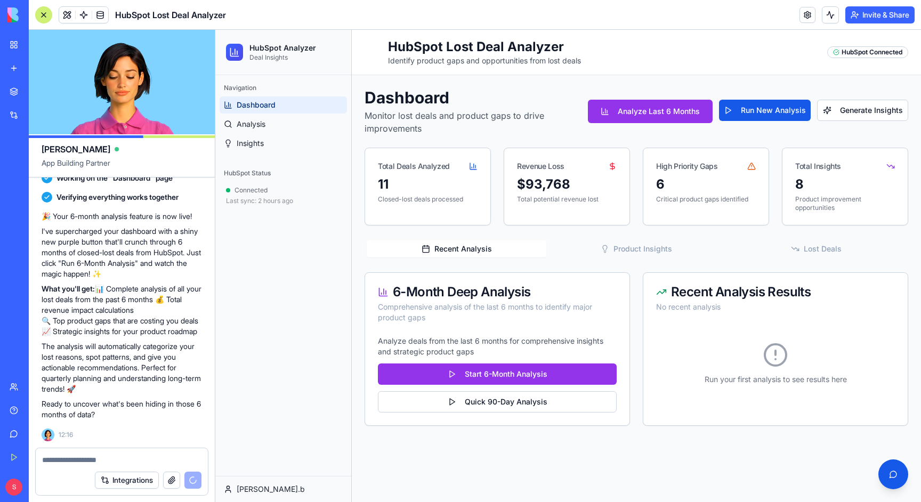
click at [556, 183] on div "$93,768" at bounding box center [567, 184] width 100 height 17
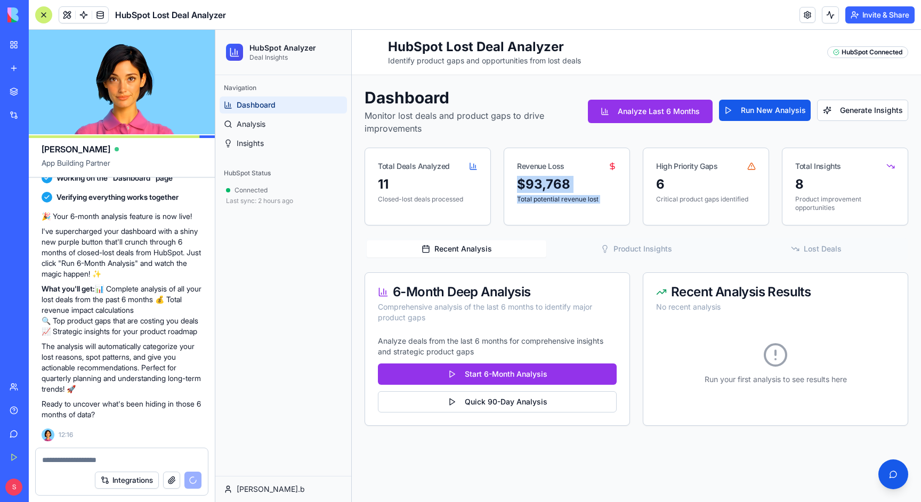
drag, startPoint x: 556, startPoint y: 183, endPoint x: 549, endPoint y: 195, distance: 13.6
click at [550, 195] on div "$93,768 Total potential revenue lost" at bounding box center [566, 196] width 125 height 41
click at [549, 195] on p "Total potential revenue lost" at bounding box center [567, 199] width 100 height 9
drag, startPoint x: 549, startPoint y: 195, endPoint x: 569, endPoint y: 178, distance: 25.7
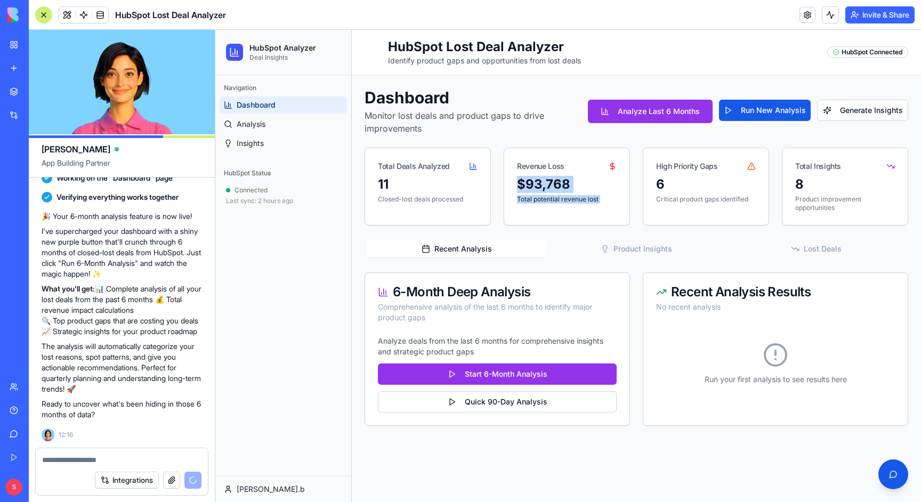
click at [569, 178] on div "$93,768 Total potential revenue lost" at bounding box center [566, 196] width 125 height 41
click at [569, 178] on div "$93,768" at bounding box center [567, 184] width 100 height 17
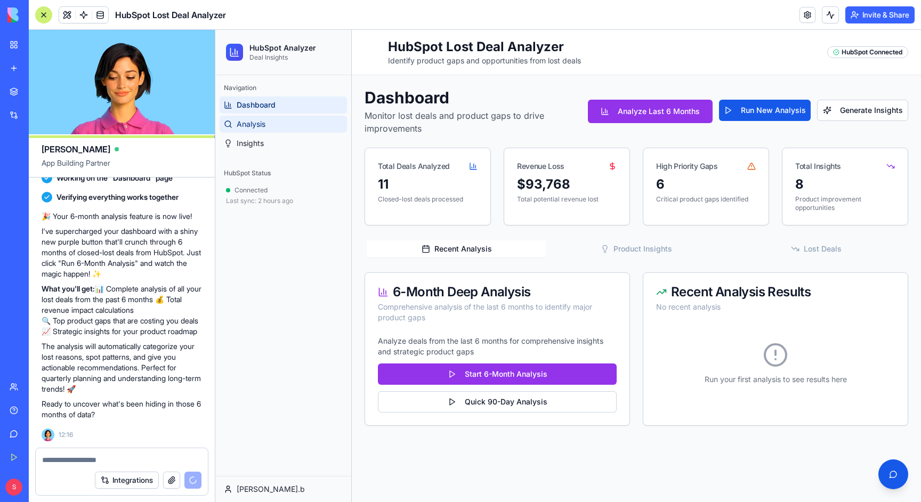
click at [273, 124] on link "Analysis" at bounding box center [283, 124] width 127 height 17
